Goal: Transaction & Acquisition: Purchase product/service

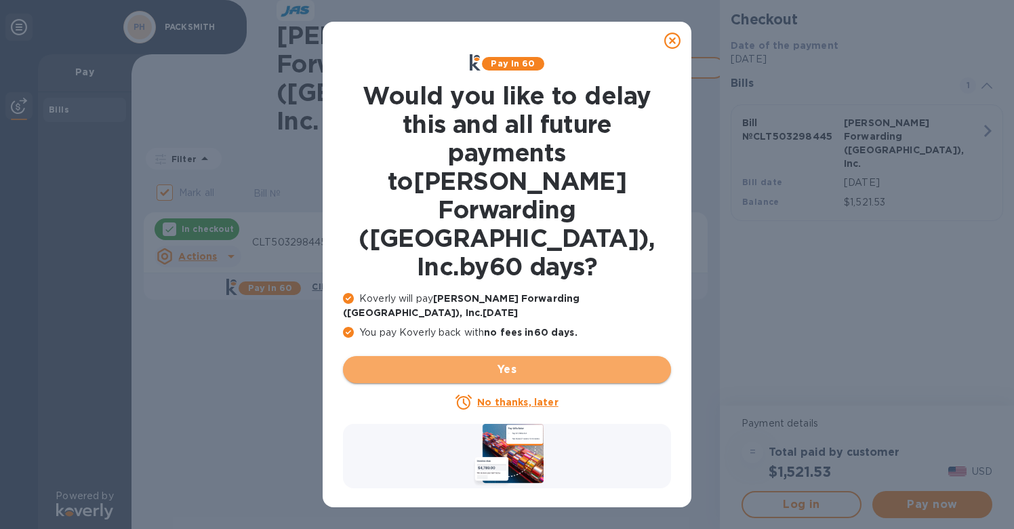
click at [493, 361] on span "Yes" at bounding box center [507, 369] width 307 height 16
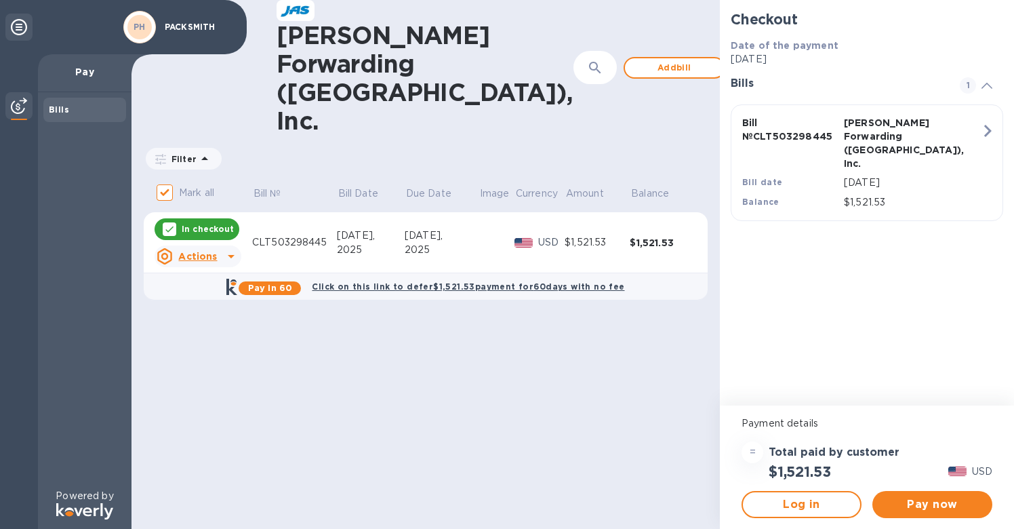
click at [86, 109] on div "Bills" at bounding box center [85, 110] width 72 height 14
click at [170, 27] on p "PACKSMITH" at bounding box center [199, 26] width 68 height 9
click at [137, 25] on b "PH" at bounding box center [140, 27] width 12 height 10
click at [22, 28] on icon at bounding box center [19, 27] width 16 height 16
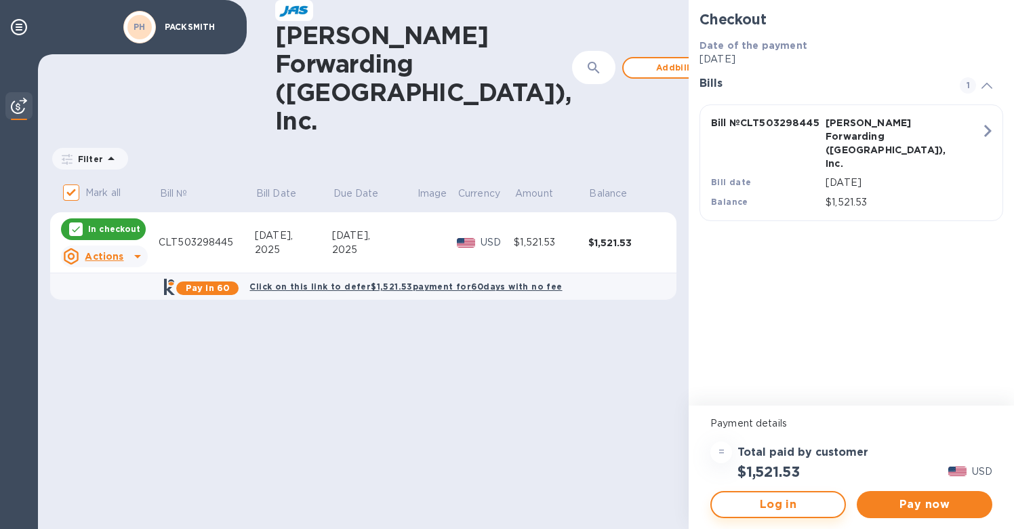
click at [757, 511] on span "Log in" at bounding box center [778, 504] width 111 height 16
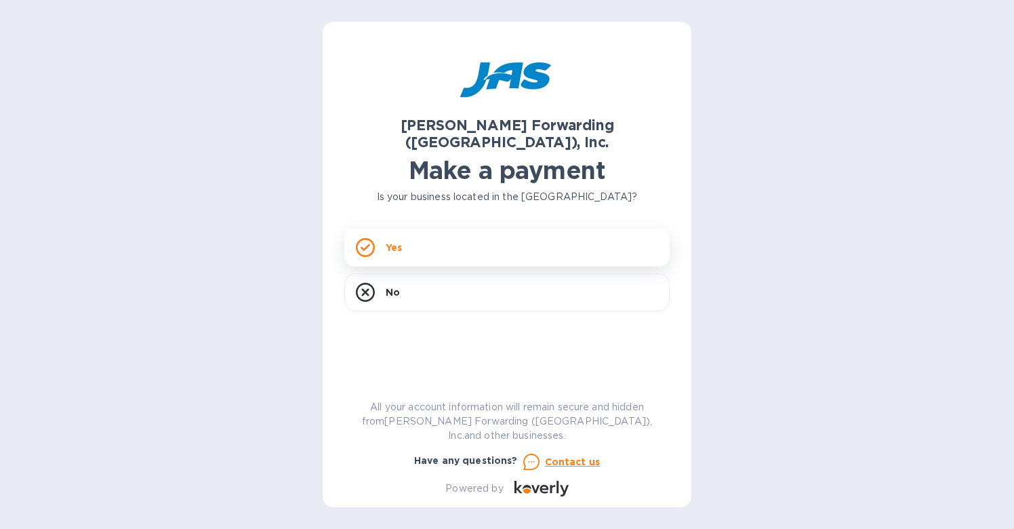
click at [508, 229] on div "Yes" at bounding box center [506, 248] width 325 height 38
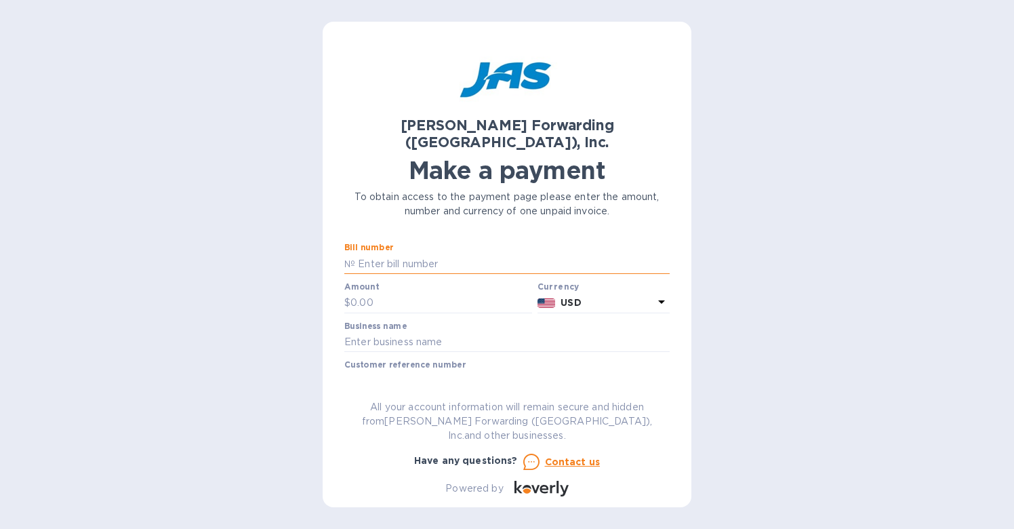
click at [448, 254] on input "text" at bounding box center [512, 264] width 315 height 20
type input "CLT503381905"
click at [467, 294] on input "text" at bounding box center [442, 303] width 182 height 20
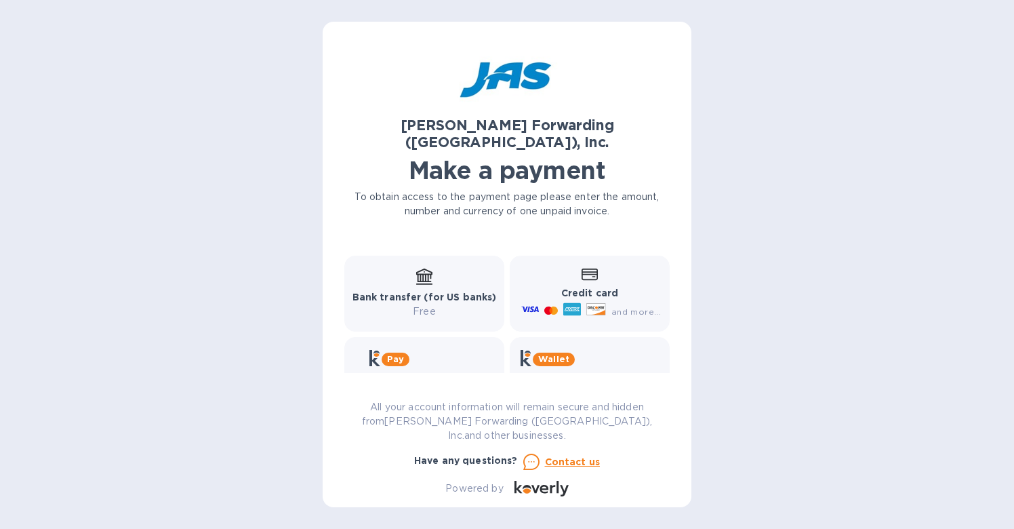
scroll to position [224, 0]
click at [566, 287] on b "Credit card" at bounding box center [589, 292] width 57 height 11
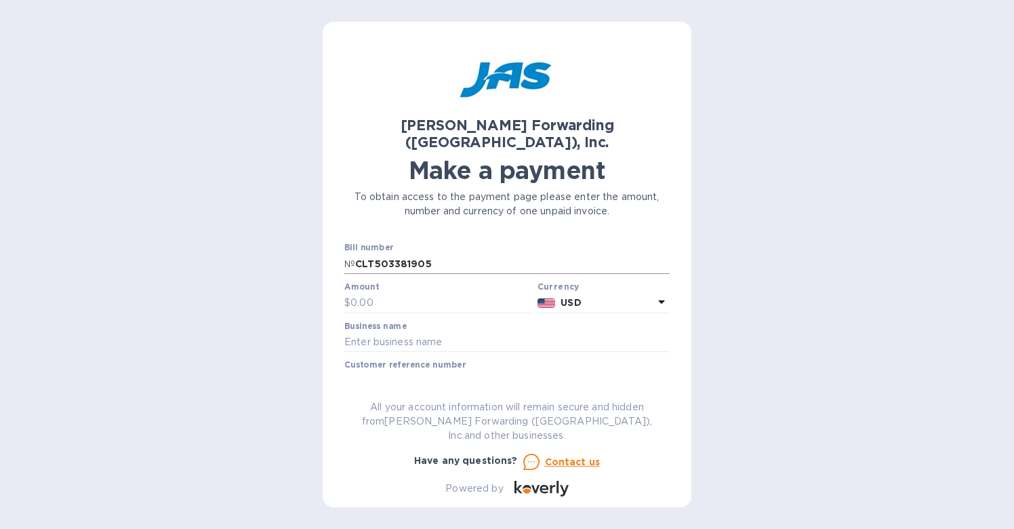
scroll to position [0, 0]
click at [420, 293] on input "text" at bounding box center [442, 303] width 182 height 20
paste input "7,177.26"
type input "7,177.26"
click at [409, 332] on input "text" at bounding box center [506, 342] width 325 height 20
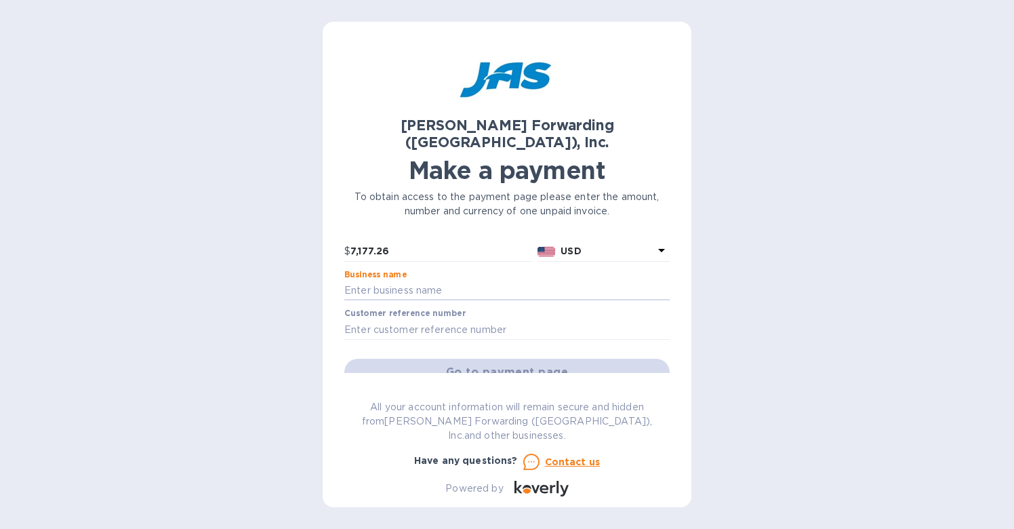
scroll to position [39, 0]
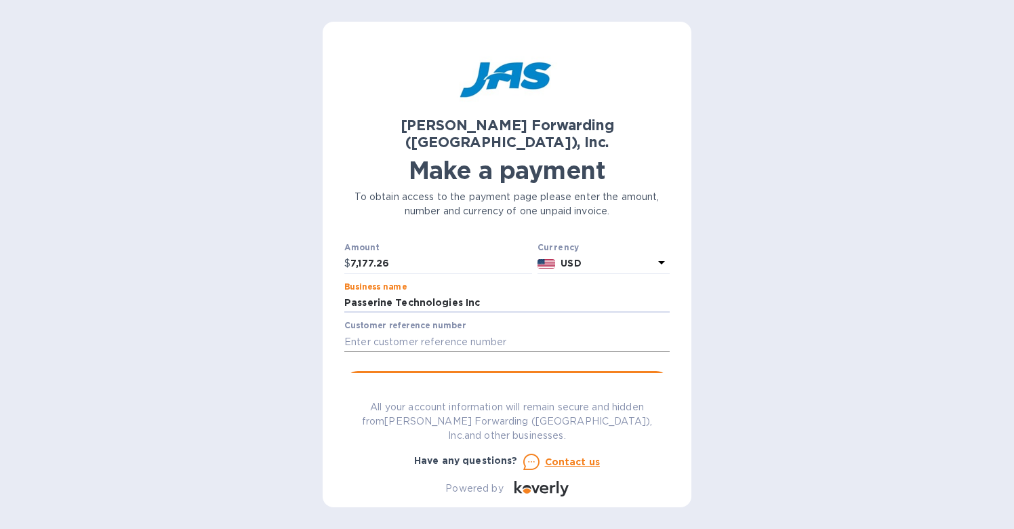
type input "Passerine Technologies Inc"
click at [515, 332] on input "text" at bounding box center [506, 342] width 325 height 20
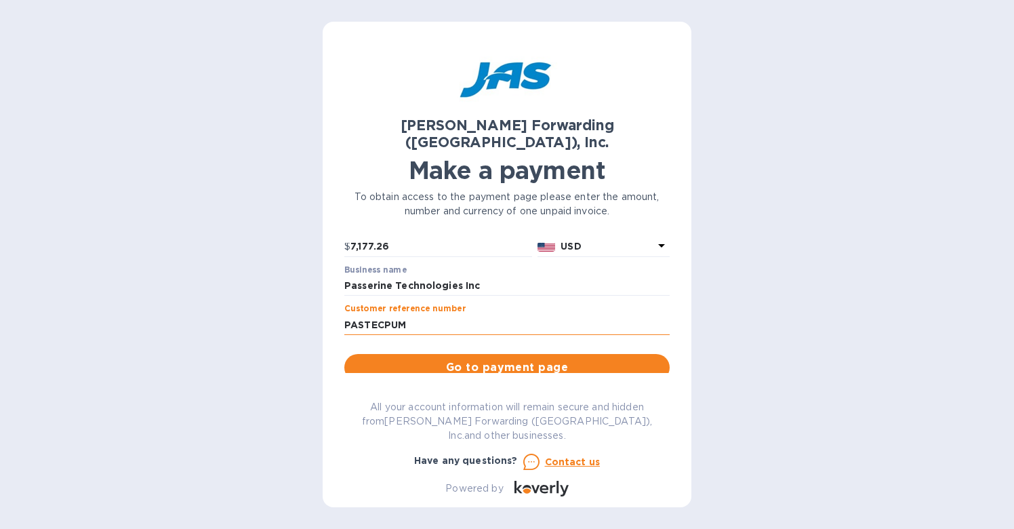
scroll to position [73, 0]
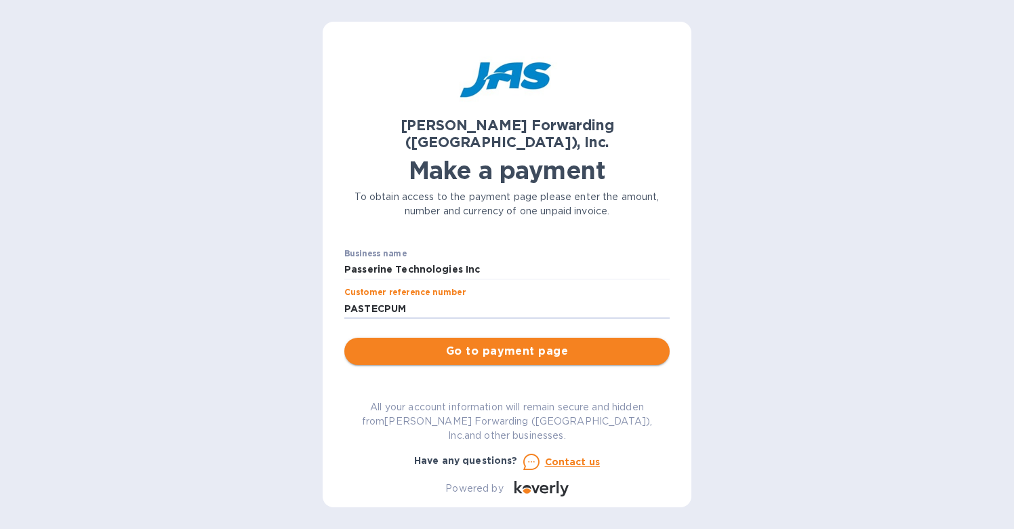
type input "PASTECPUM"
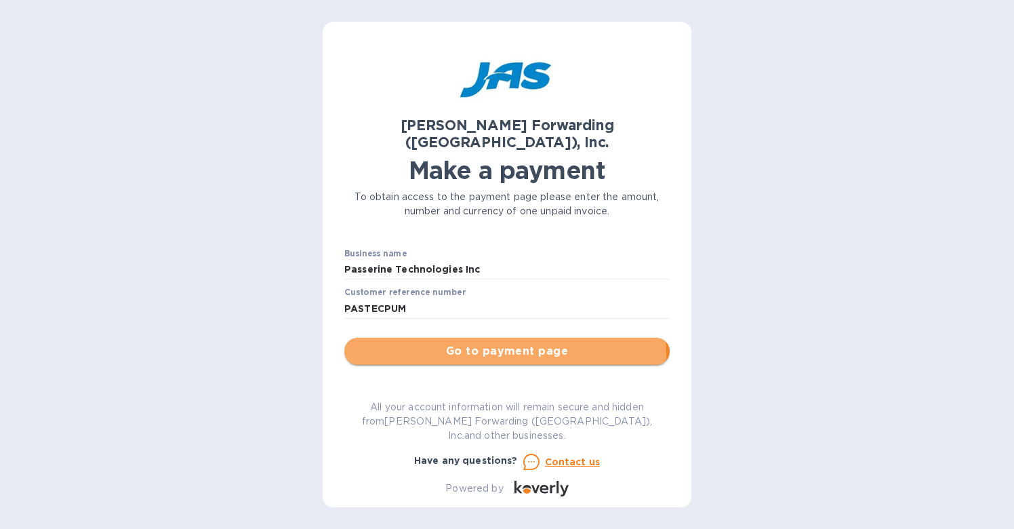
click at [475, 343] on span "Go to payment page" at bounding box center [507, 351] width 304 height 16
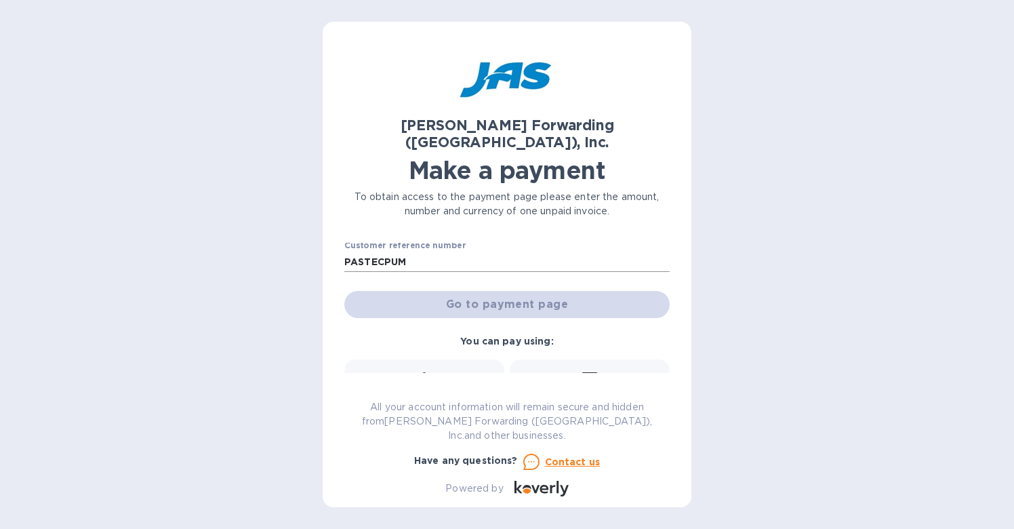
scroll to position [130, 0]
